Goal: Information Seeking & Learning: Compare options

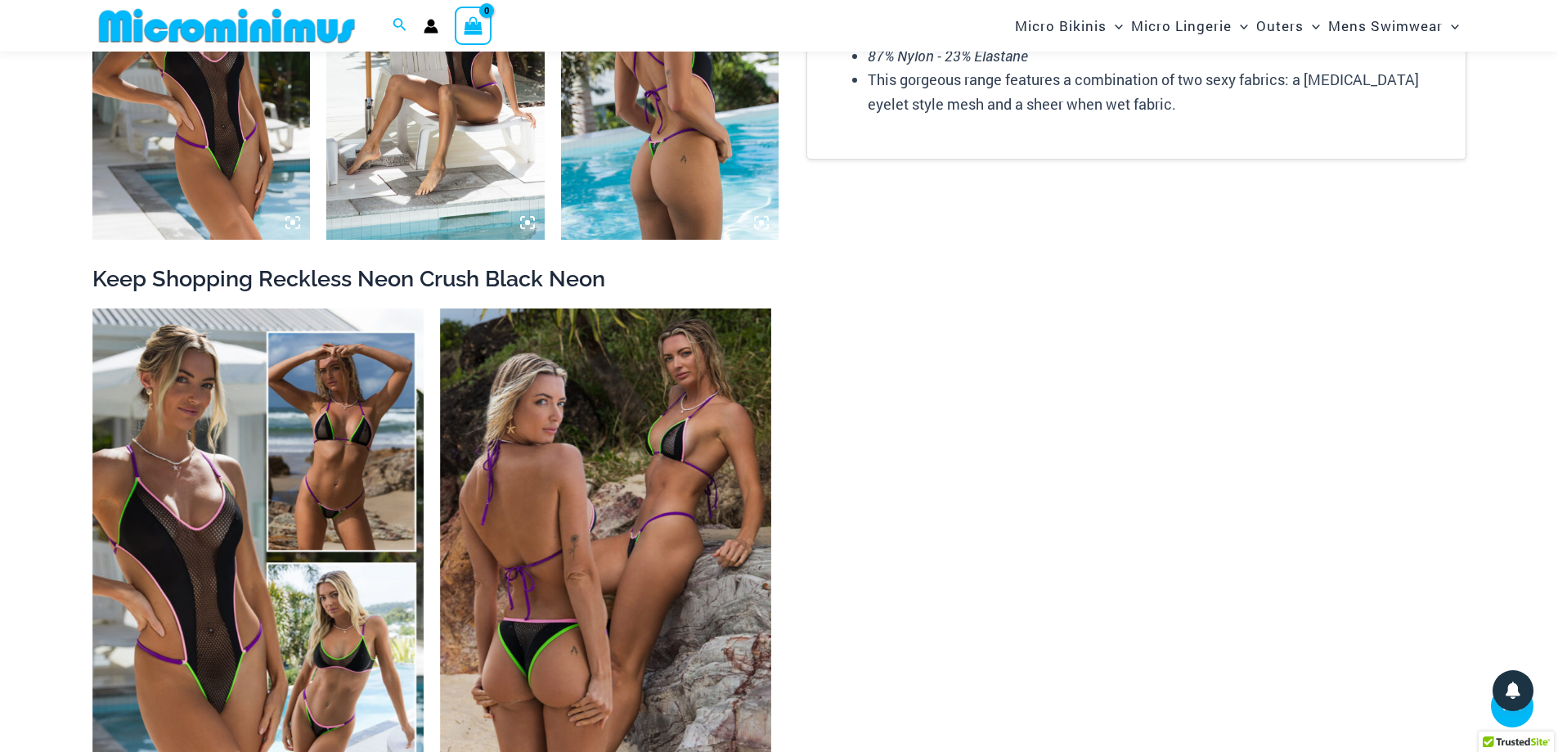
scroll to position [2848, 0]
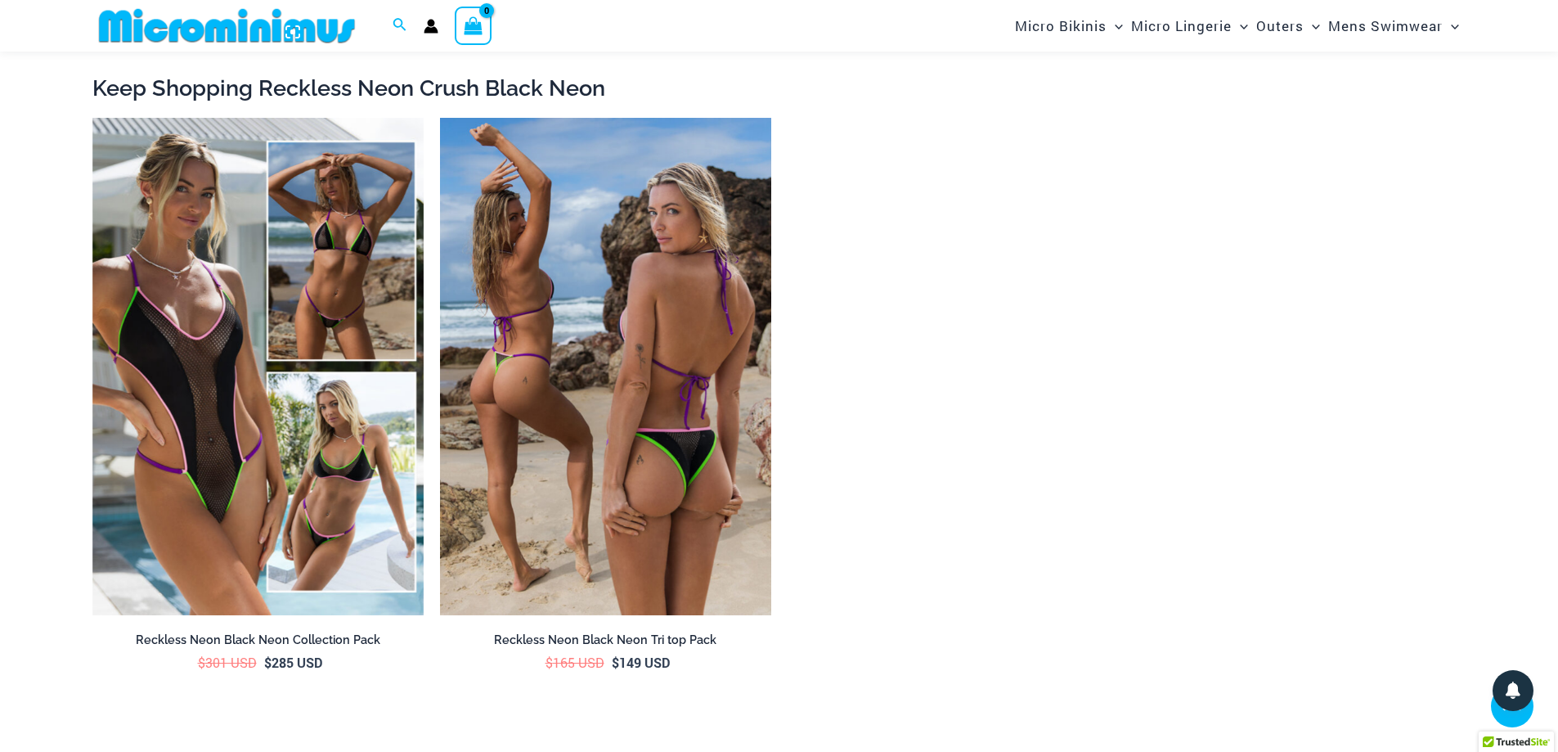
click at [634, 429] on img at bounding box center [605, 366] width 331 height 497
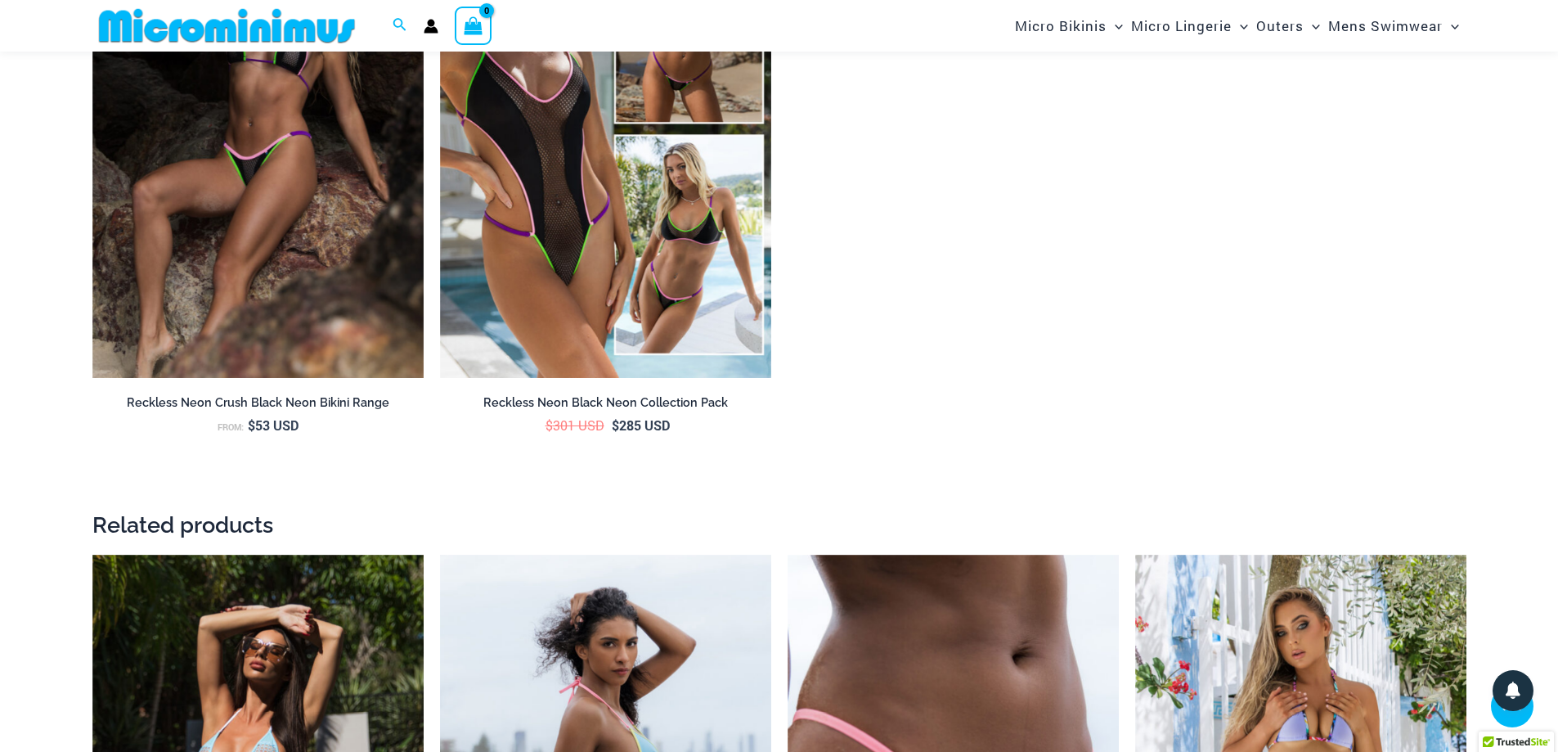
scroll to position [2853, 0]
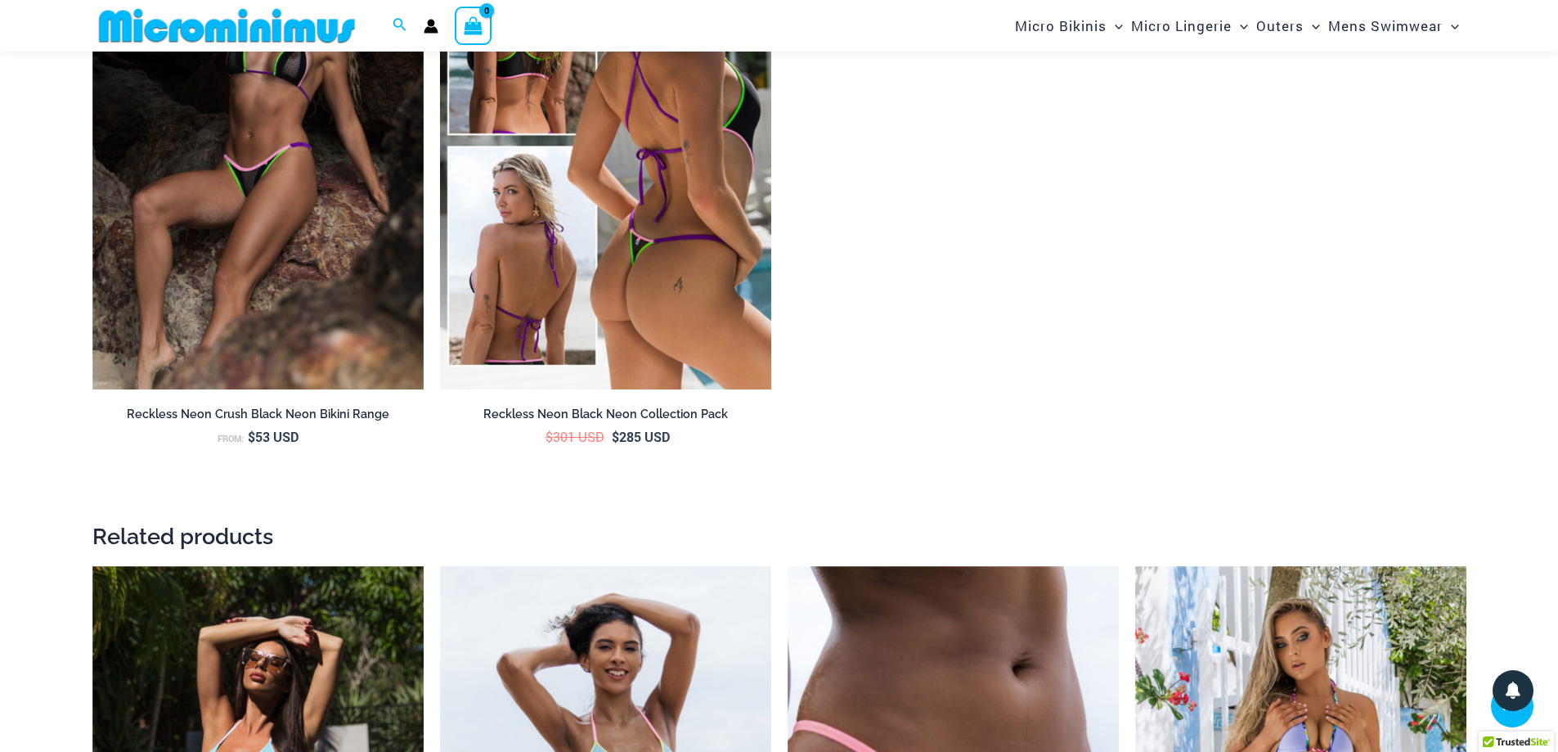
click at [633, 411] on h2 "Reckless Neon Black Neon Collection Pack" at bounding box center [605, 415] width 331 height 16
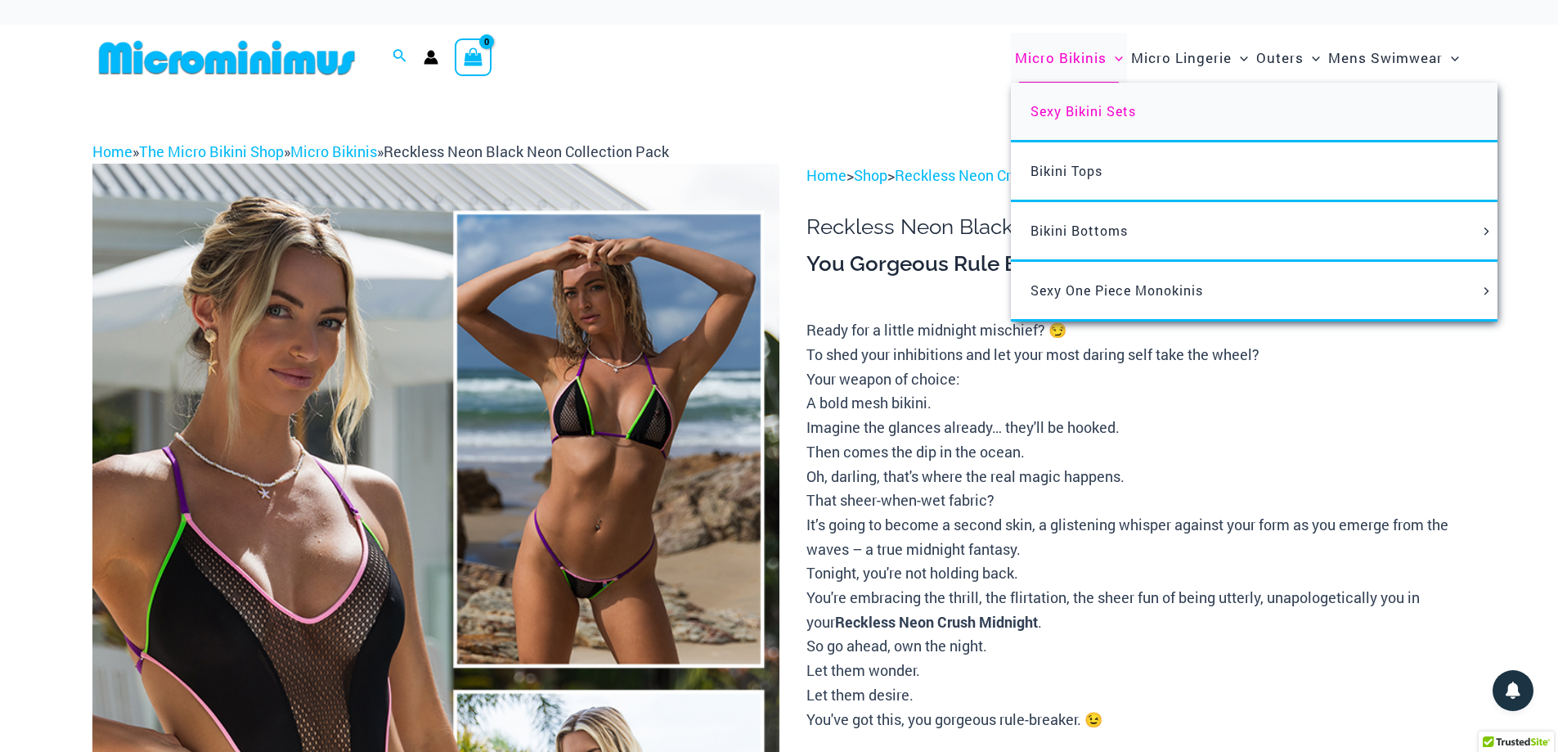
click at [1078, 110] on span "Sexy Bikini Sets" at bounding box center [1084, 110] width 106 height 17
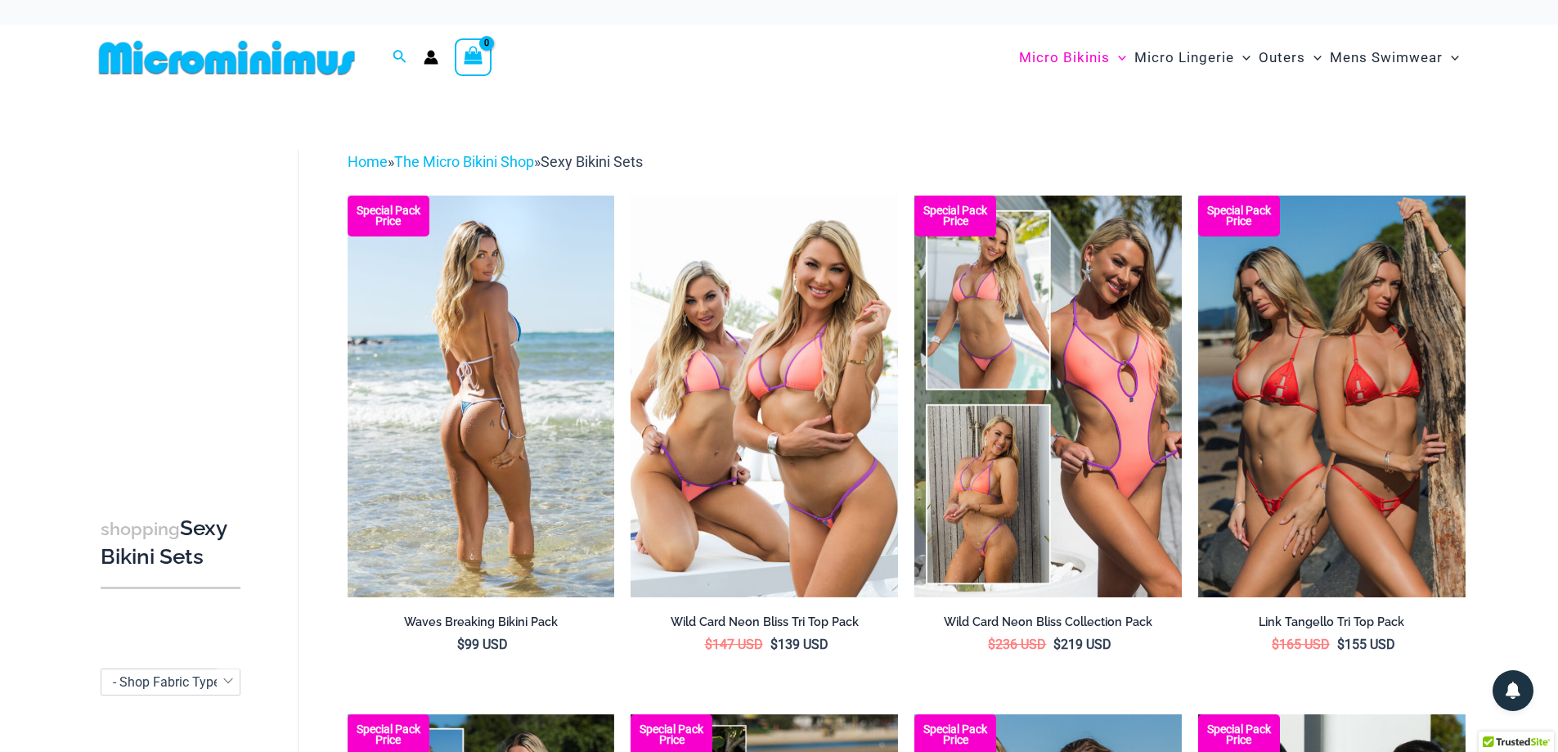
click at [470, 357] on img at bounding box center [482, 396] width 268 height 401
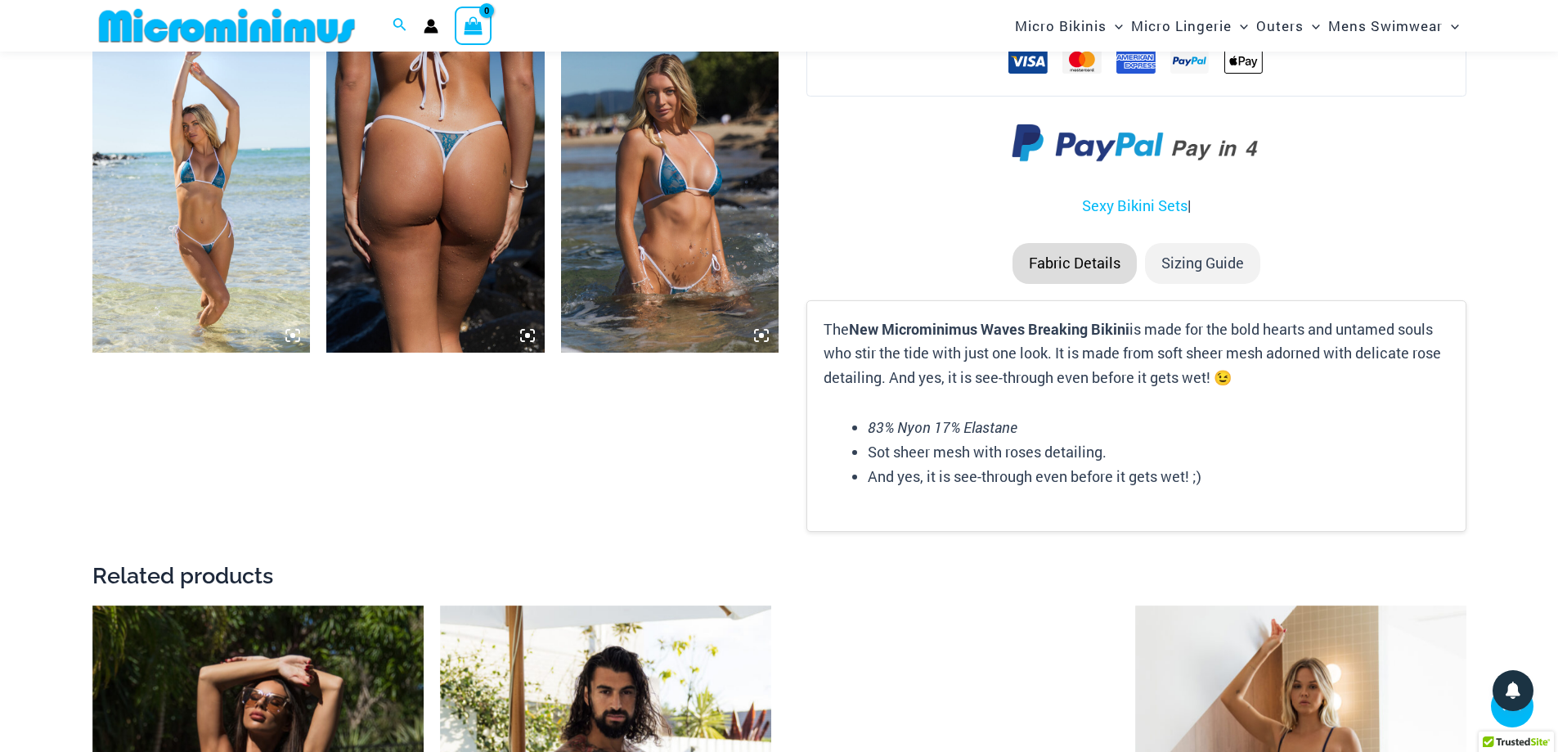
scroll to position [1877, 0]
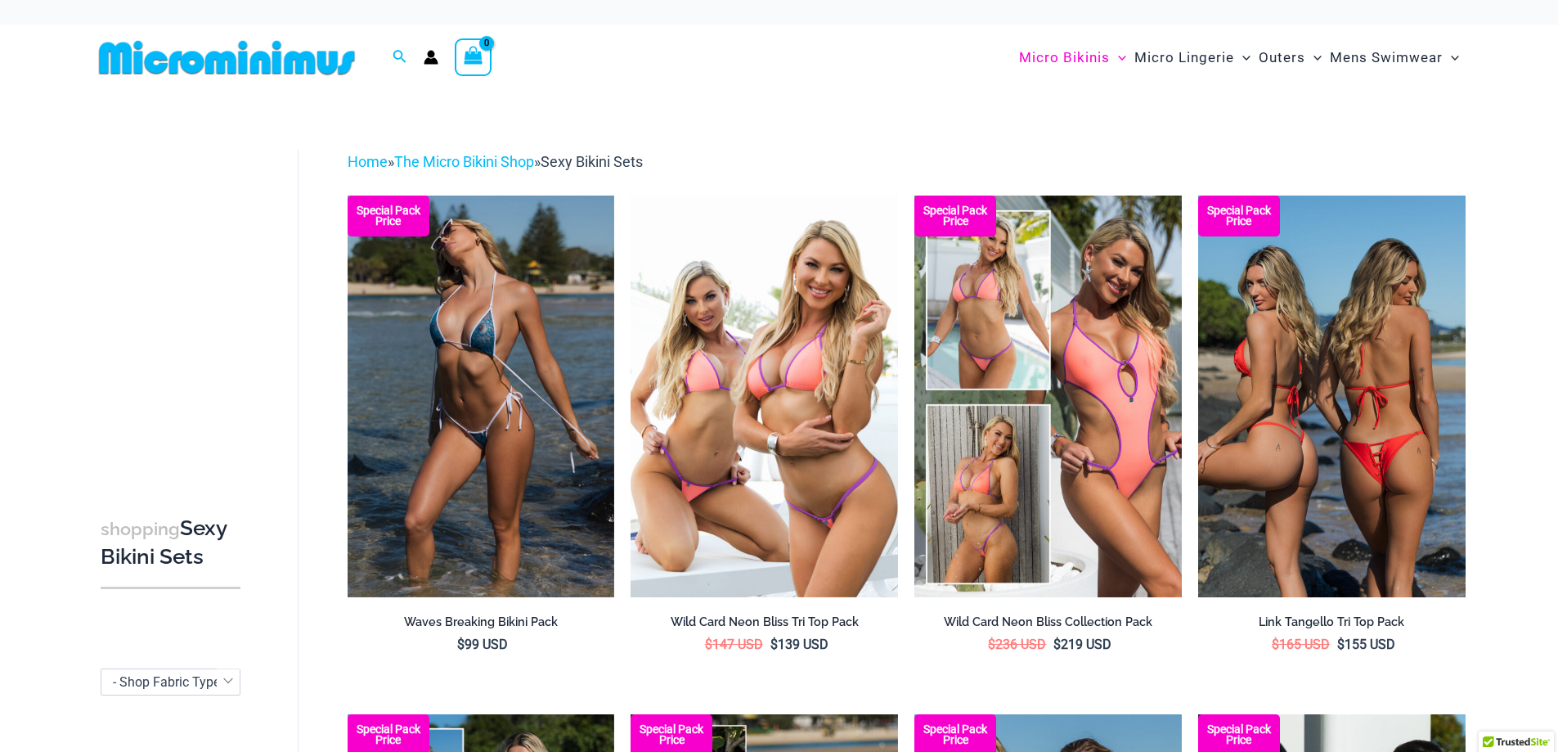
click at [1322, 474] on img at bounding box center [1332, 396] width 268 height 401
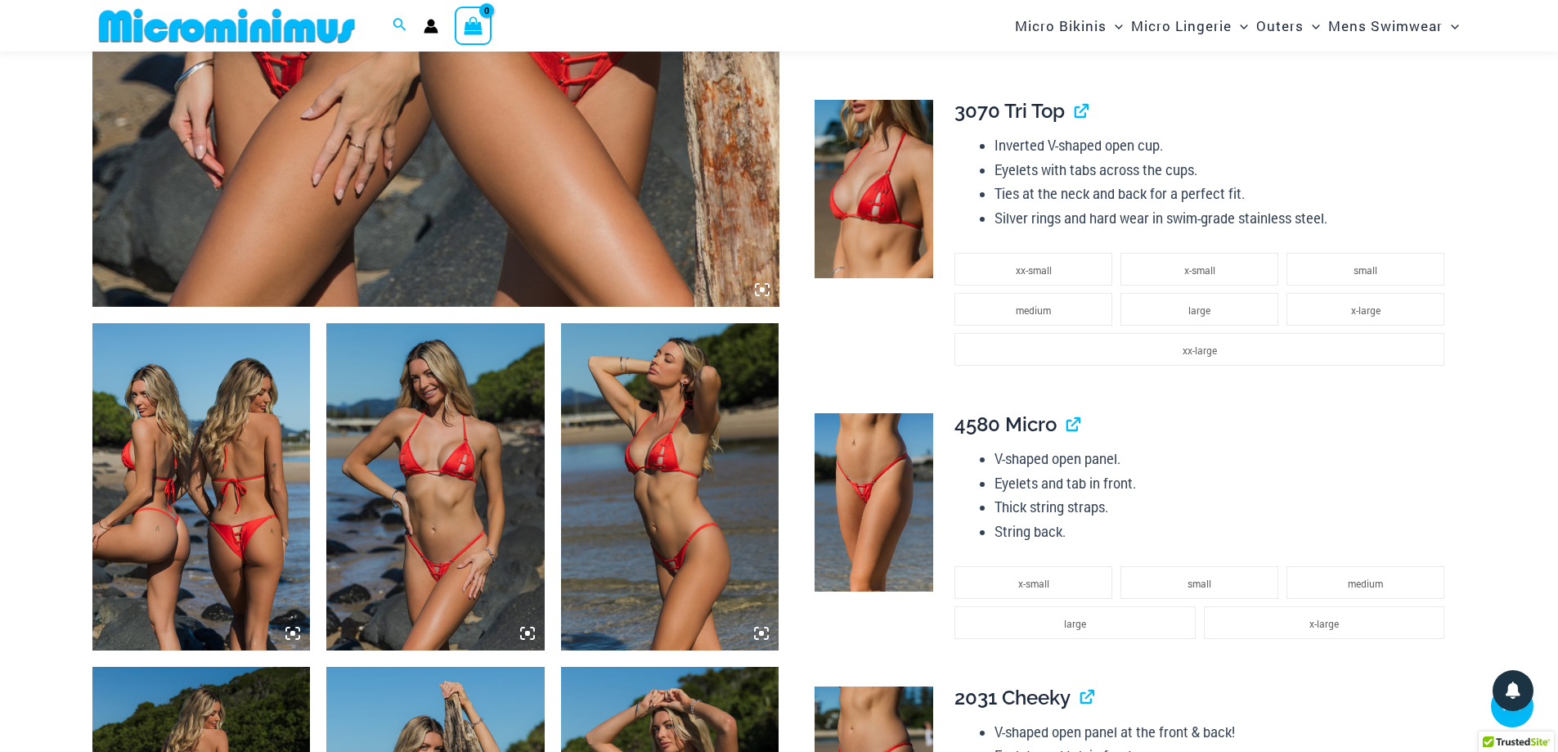
scroll to position [885, 0]
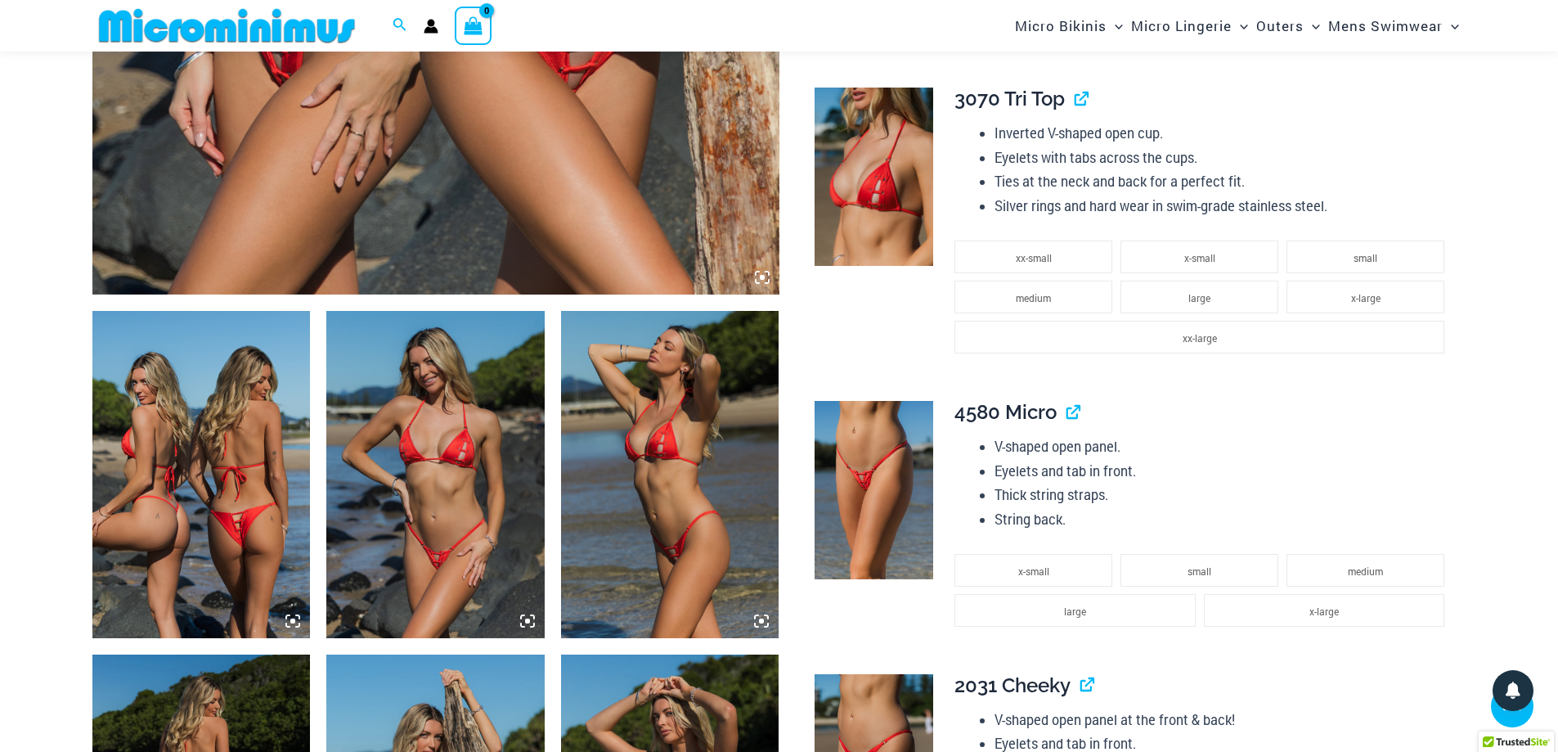
click at [433, 465] on img at bounding box center [435, 474] width 218 height 327
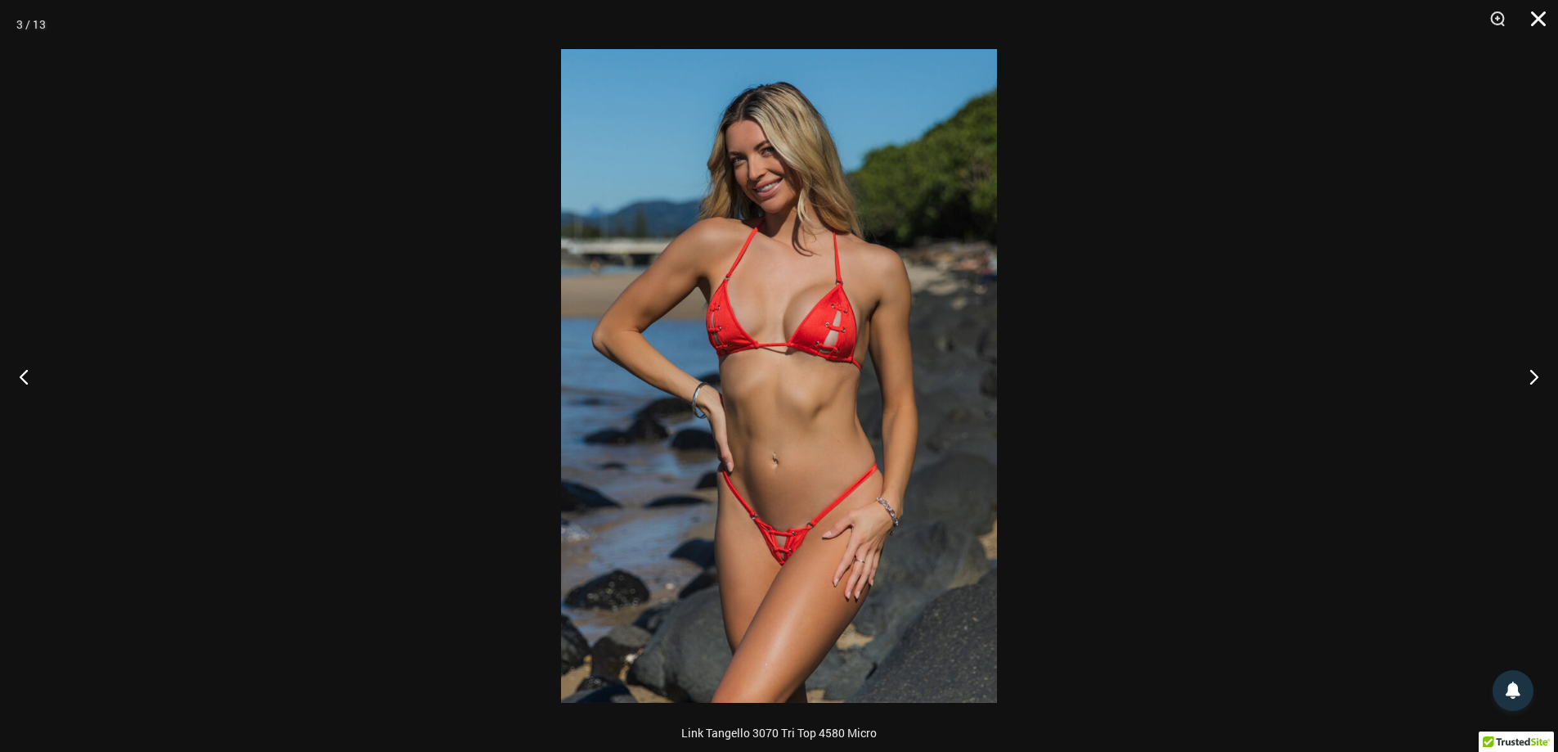
click at [1535, 6] on button "Close" at bounding box center [1533, 24] width 41 height 49
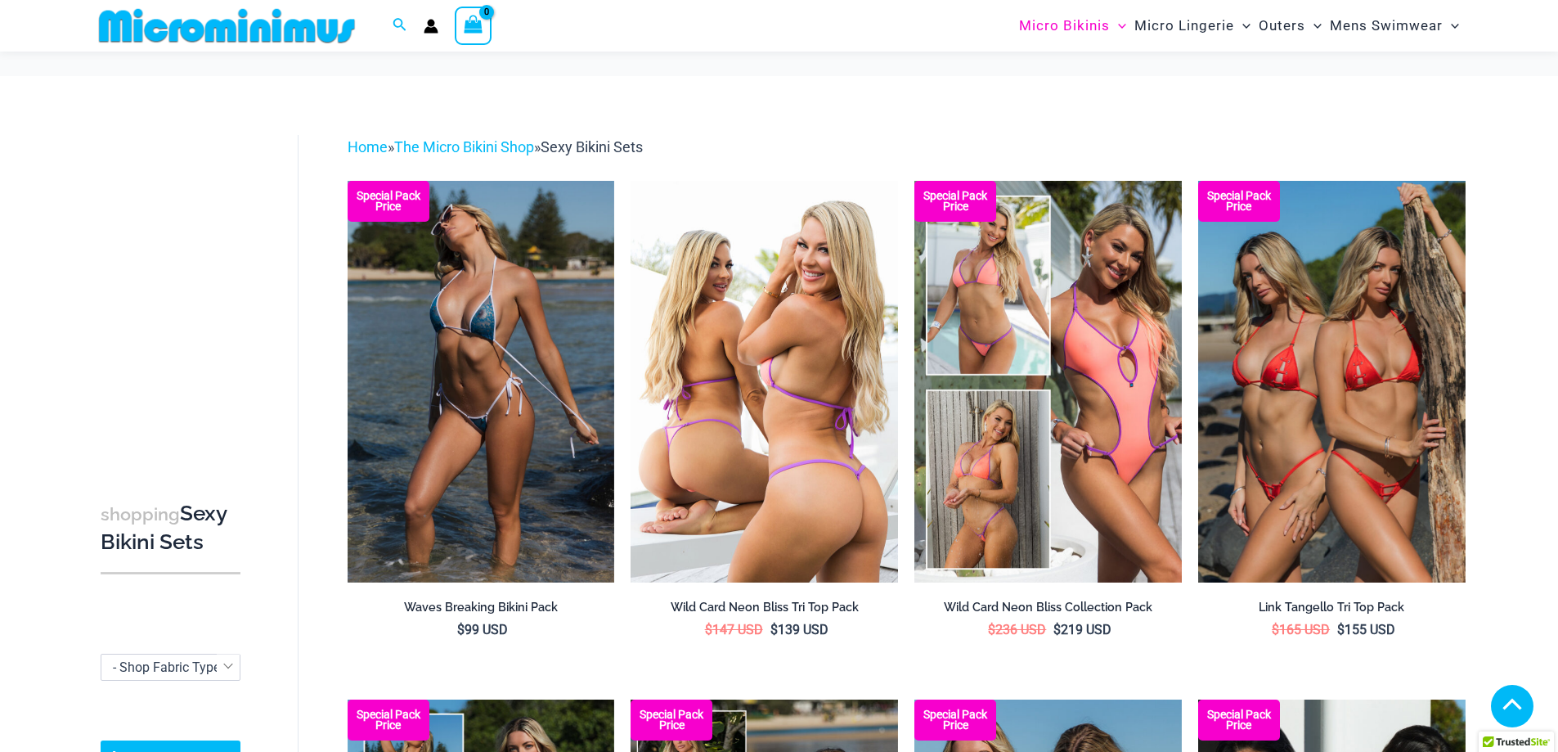
scroll to position [394, 0]
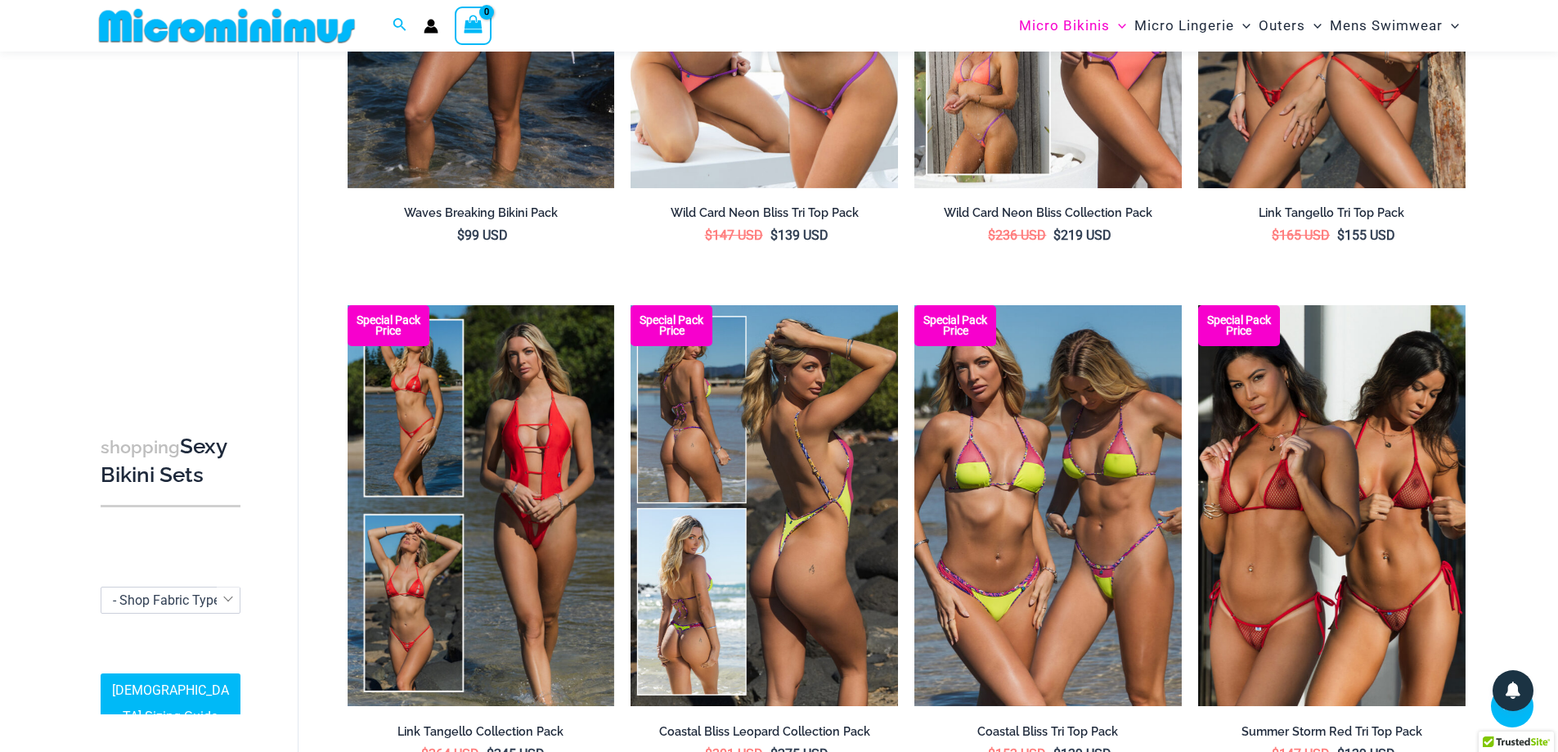
click at [806, 573] on img at bounding box center [765, 505] width 268 height 401
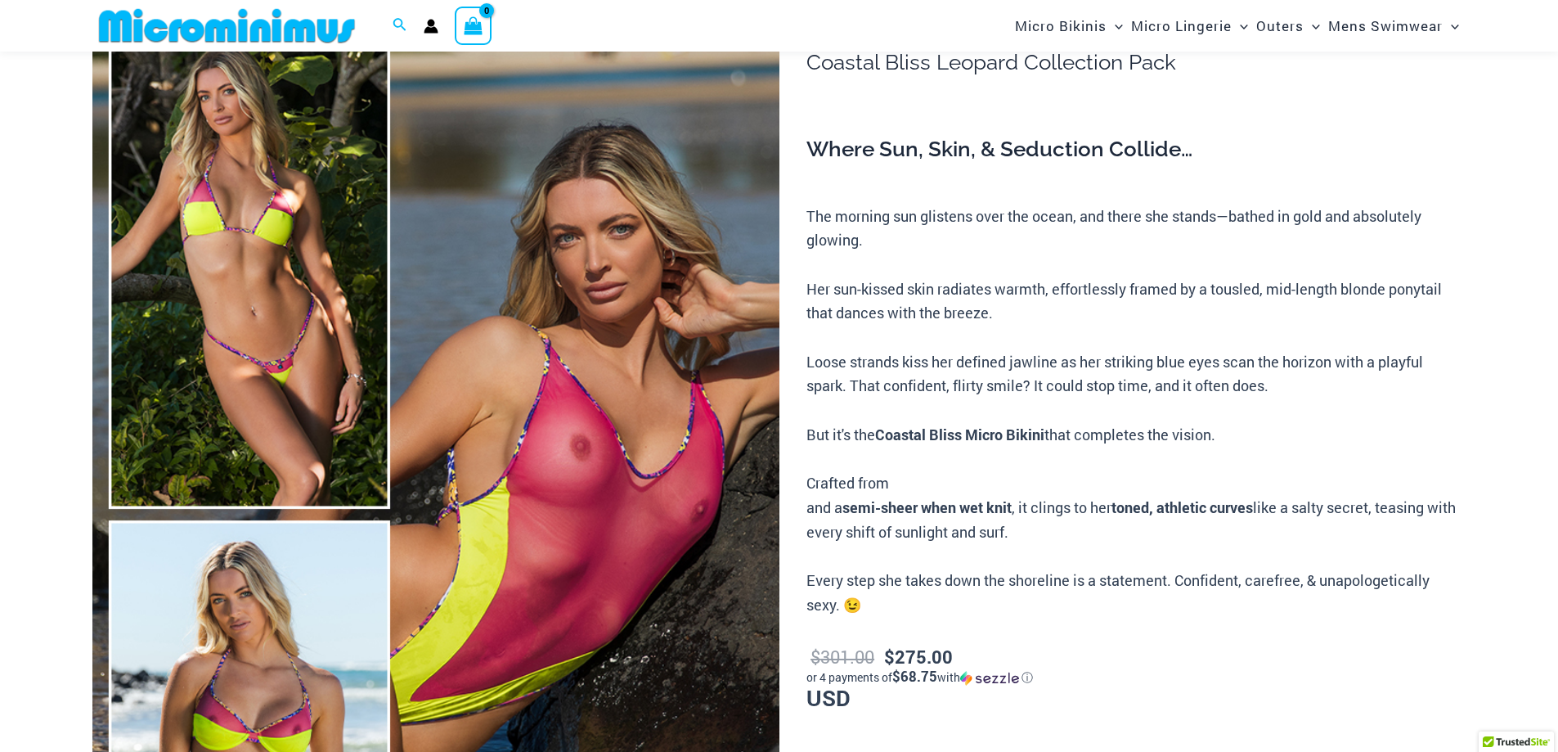
scroll to position [150, 0]
